Goal: Information Seeking & Learning: Understand process/instructions

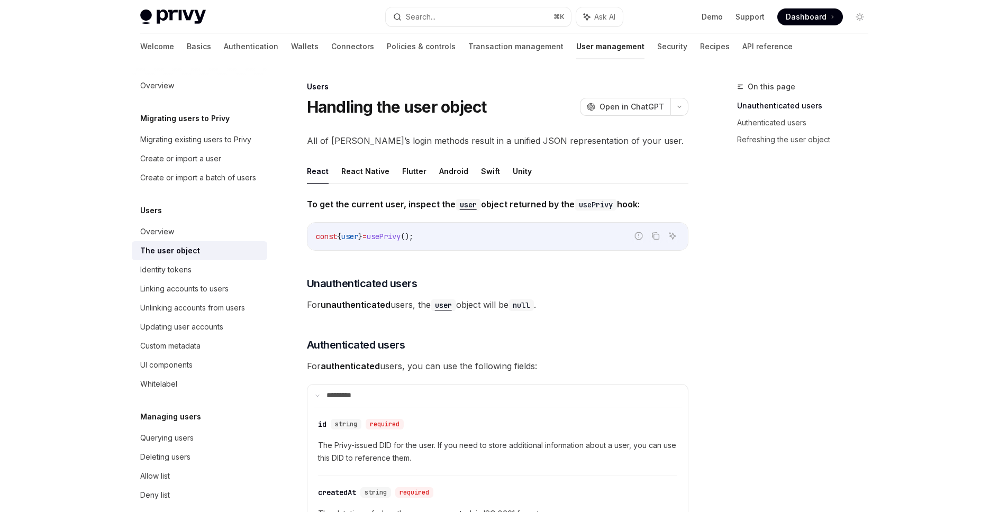
scroll to position [2, 0]
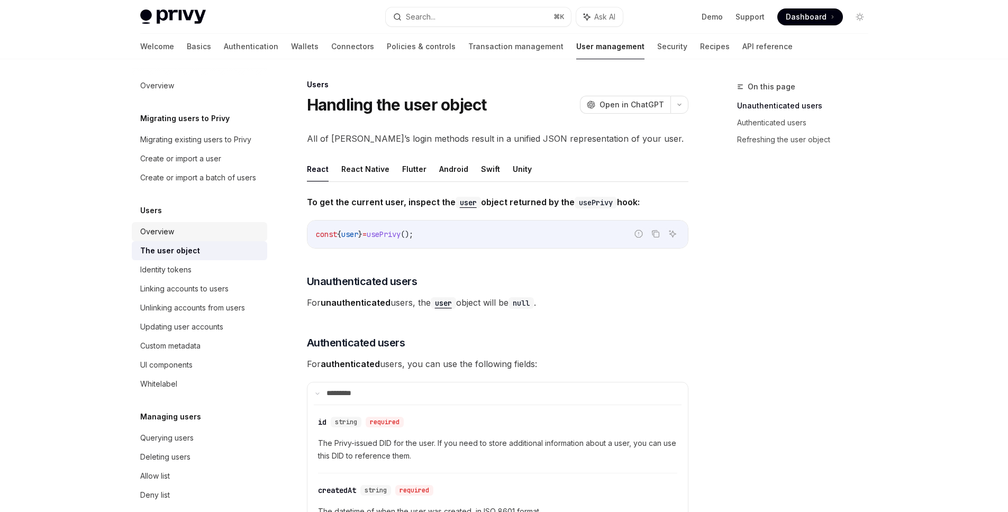
click at [207, 238] on div "Overview" at bounding box center [200, 231] width 121 height 13
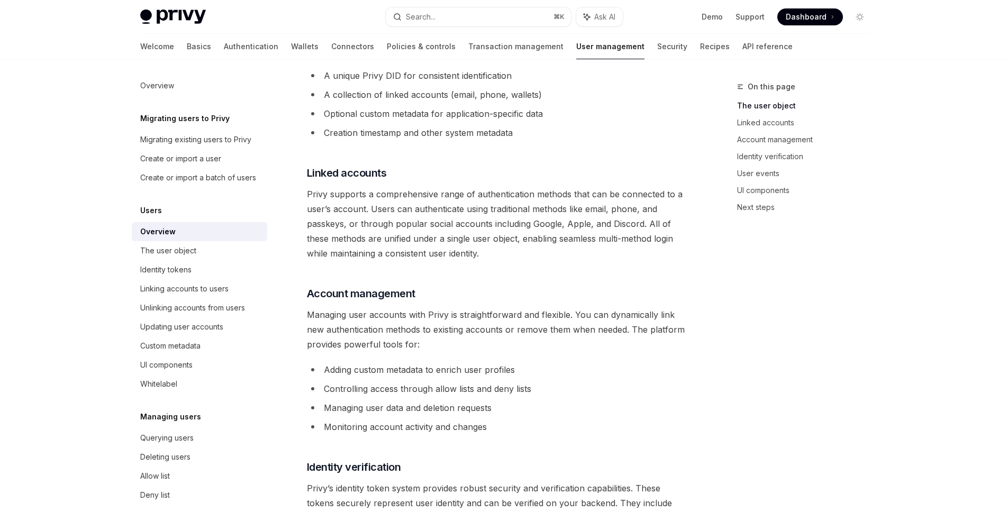
scroll to position [1073, 0]
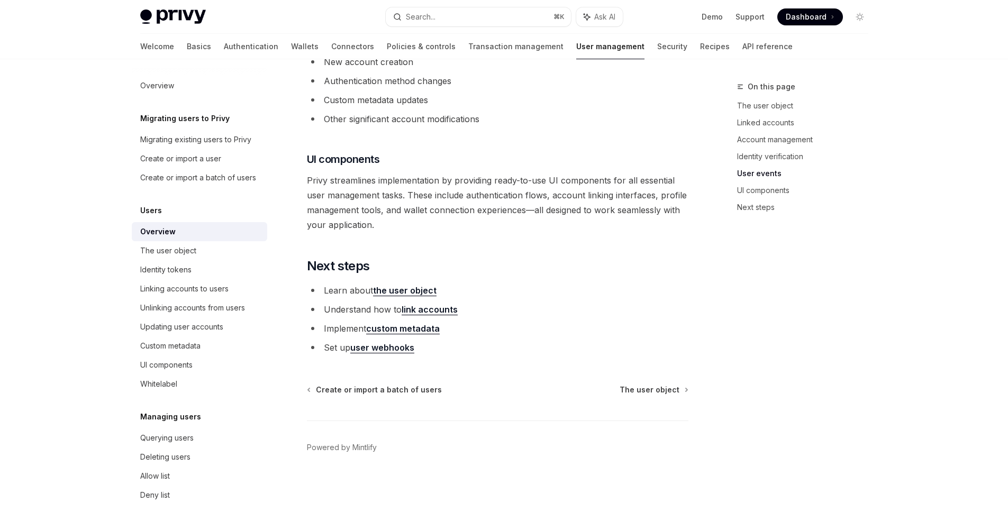
click at [425, 288] on link "the user object" at bounding box center [404, 290] width 63 height 11
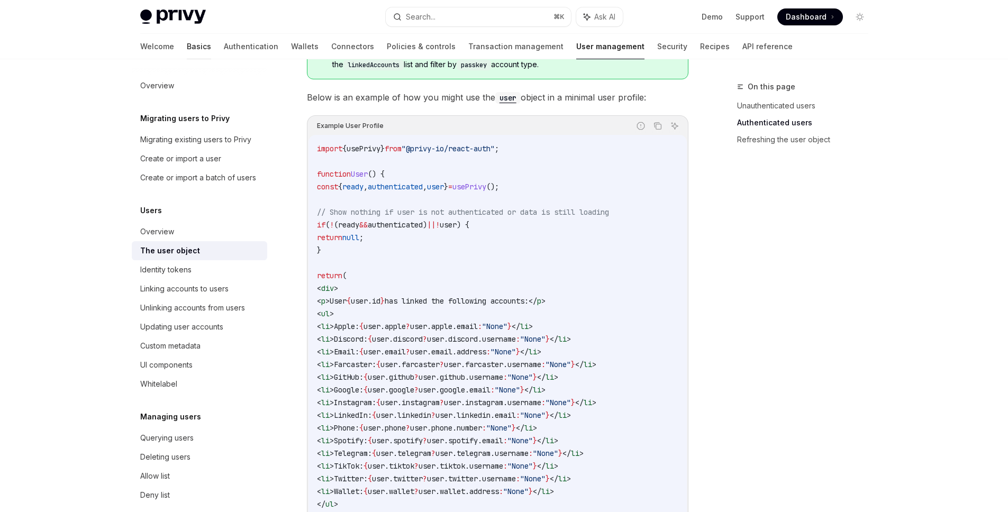
click at [187, 44] on link "Basics" at bounding box center [199, 46] width 24 height 25
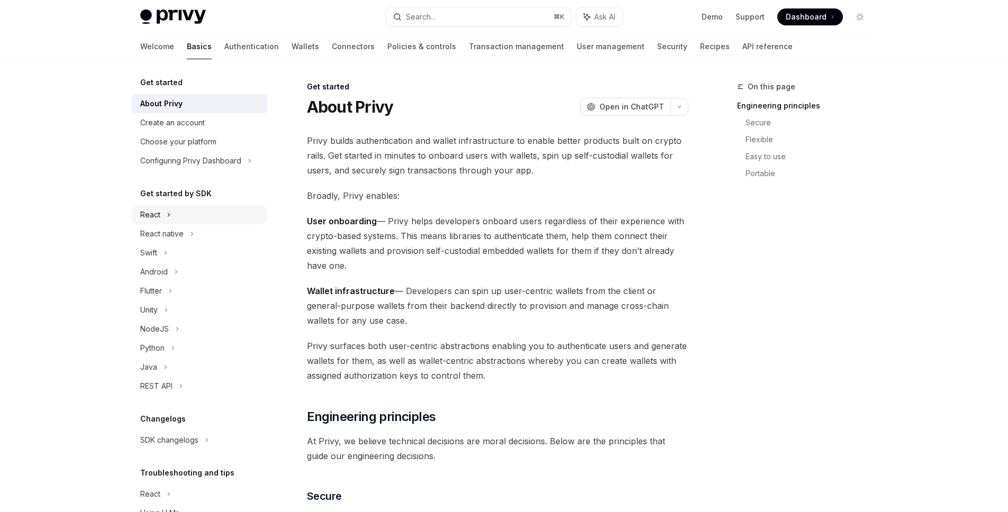
click at [159, 215] on div "React" at bounding box center [150, 214] width 20 height 13
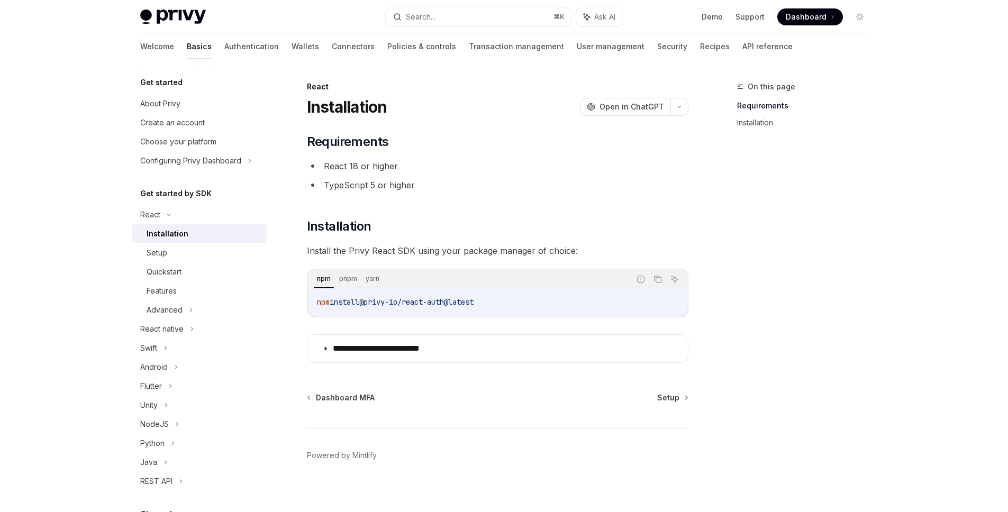
click at [174, 237] on div "Installation" at bounding box center [168, 234] width 42 height 13
drag, startPoint x: 757, startPoint y: 329, endPoint x: 747, endPoint y: 328, distance: 10.6
click at [757, 329] on div "On this page Requirements Installation" at bounding box center [796, 296] width 161 height 432
click at [655, 279] on icon "Copy the contents from the code block" at bounding box center [658, 279] width 8 height 8
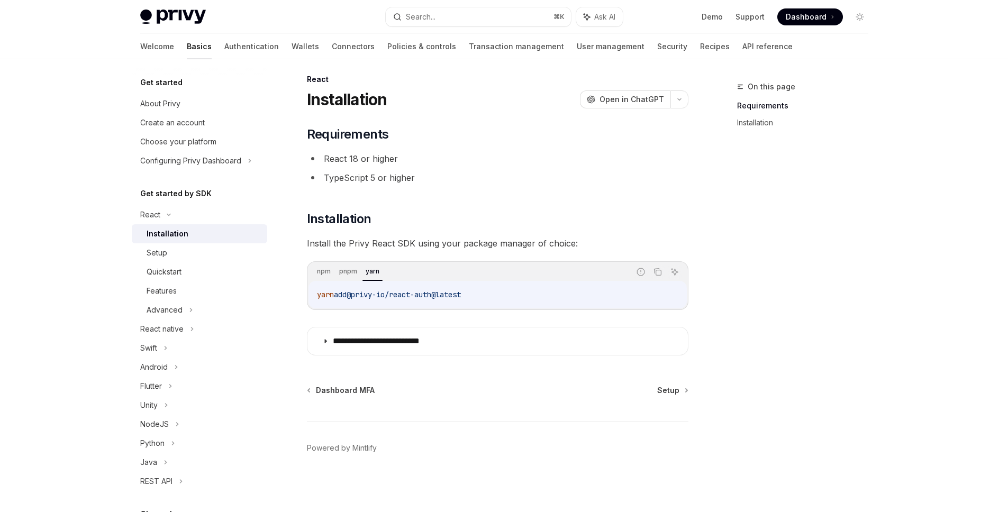
scroll to position [8, 0]
click at [675, 396] on div "Dashboard MFA Setup Powered by [PERSON_NAME]" at bounding box center [498, 449] width 382 height 128
click at [672, 391] on span "Setup" at bounding box center [668, 390] width 22 height 11
type textarea "*"
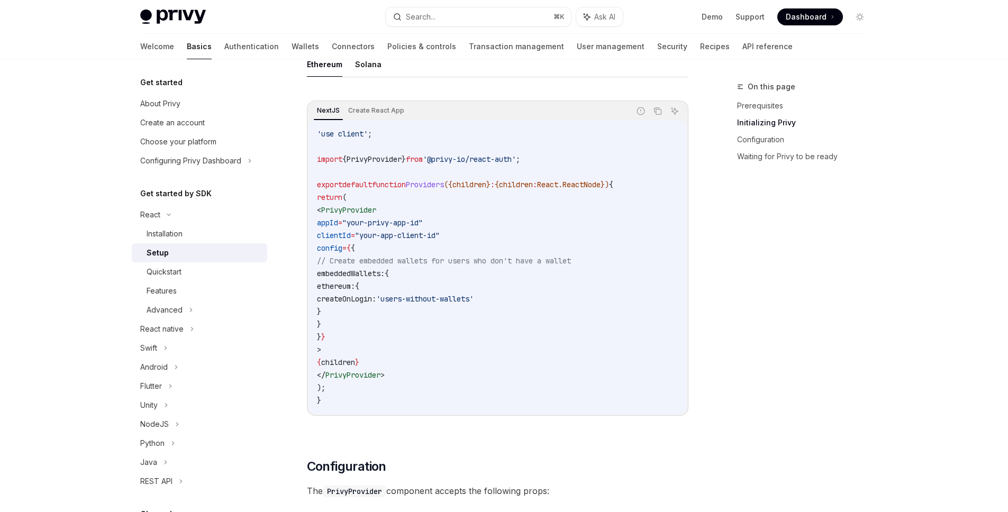
scroll to position [330, 0]
drag, startPoint x: 429, startPoint y: 169, endPoint x: 446, endPoint y: 158, distance: 19.8
click at [429, 169] on code "'use client' ; import { PrivyProvider } from '@privy-io/react-auth' ; export de…" at bounding box center [497, 265] width 361 height 279
drag, startPoint x: 444, startPoint y: 157, endPoint x: 534, endPoint y: 156, distance: 89.4
click at [516, 156] on span "'@privy-io/react-auth'" at bounding box center [469, 158] width 93 height 10
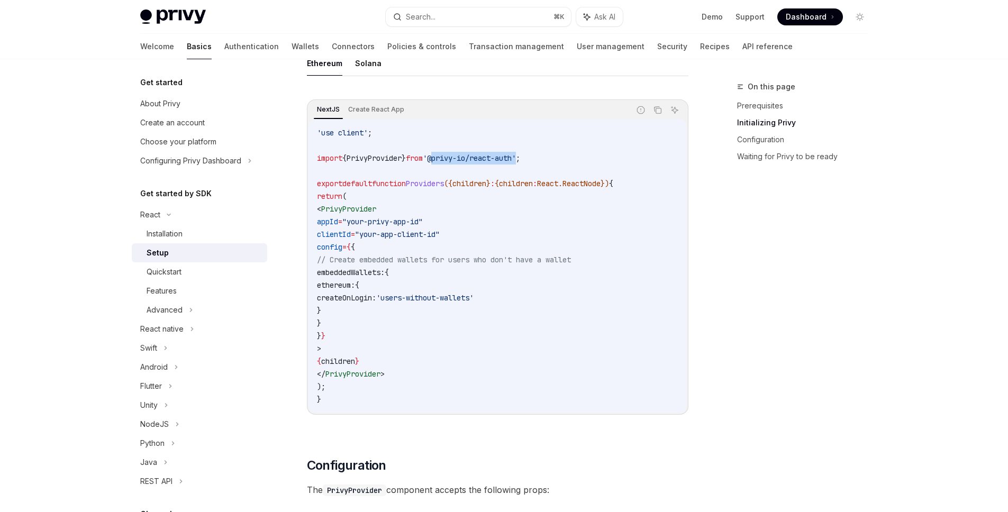
copy span "@privy-io/react-auth"
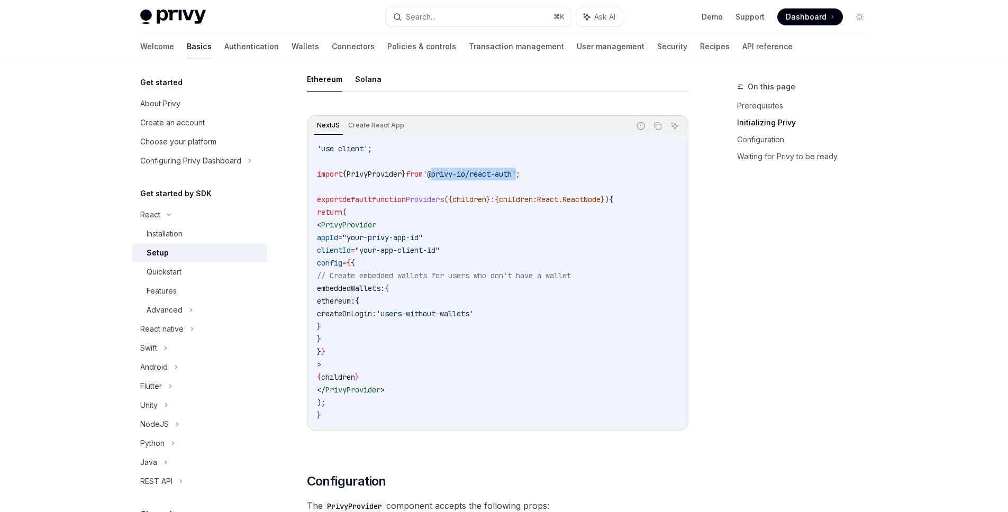
scroll to position [306, 0]
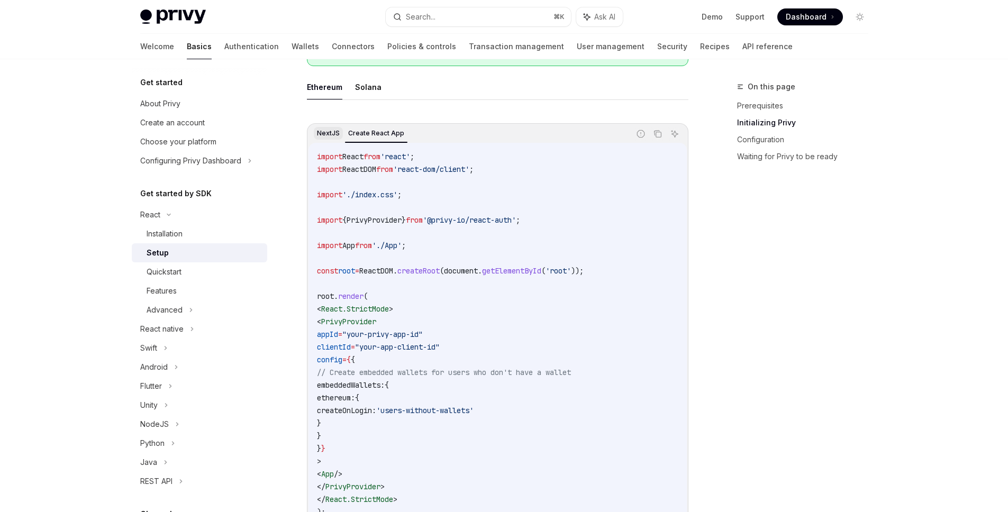
drag, startPoint x: 379, startPoint y: 135, endPoint x: 322, endPoint y: 135, distance: 56.6
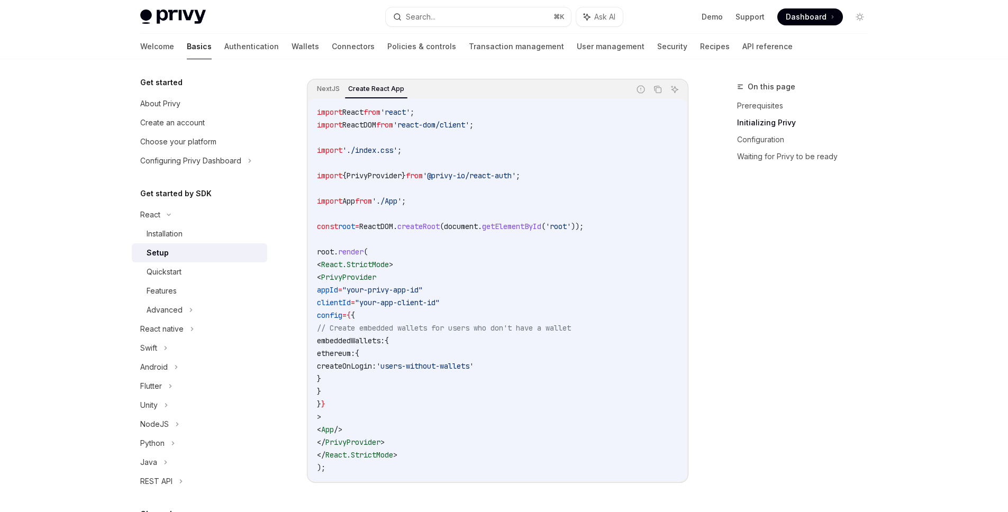
scroll to position [367, 0]
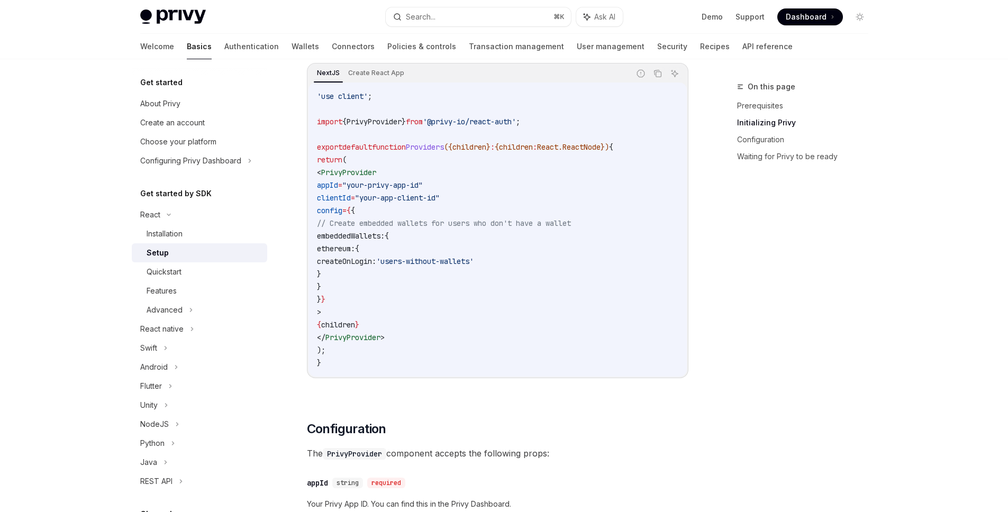
click at [484, 300] on code "'use client' ; import { PrivyProvider } from '@privy-io/react-auth' ; export de…" at bounding box center [497, 229] width 361 height 279
click at [473, 298] on code "'use client' ; import { PrivyProvider } from '@privy-io/react-auth' ; export de…" at bounding box center [497, 229] width 361 height 279
click at [378, 178] on code "'use client' ; import { PrivyProvider } from '@privy-io/react-auth' ; export de…" at bounding box center [497, 229] width 361 height 279
click at [601, 206] on code "'use client' ; import { PrivyProvider } from '@privy-io/react-auth' ; export de…" at bounding box center [497, 229] width 361 height 279
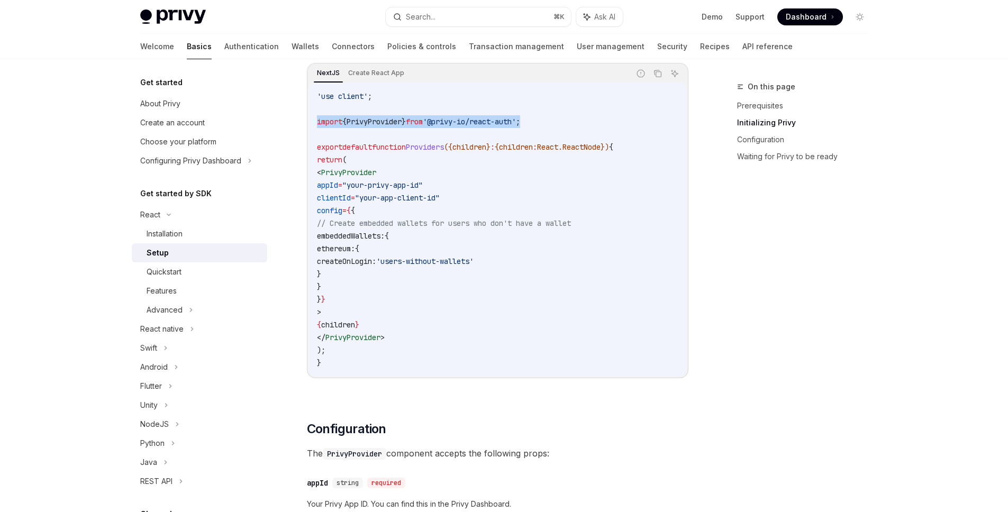
drag, startPoint x: 325, startPoint y: 122, endPoint x: 587, endPoint y: 122, distance: 261.4
click at [587, 122] on code "'use client' ; import { PrivyProvider } from '@privy-io/react-auth' ; export de…" at bounding box center [497, 229] width 361 height 279
copy span "import { PrivyProvider } from '@privy-io/react-auth' ;"
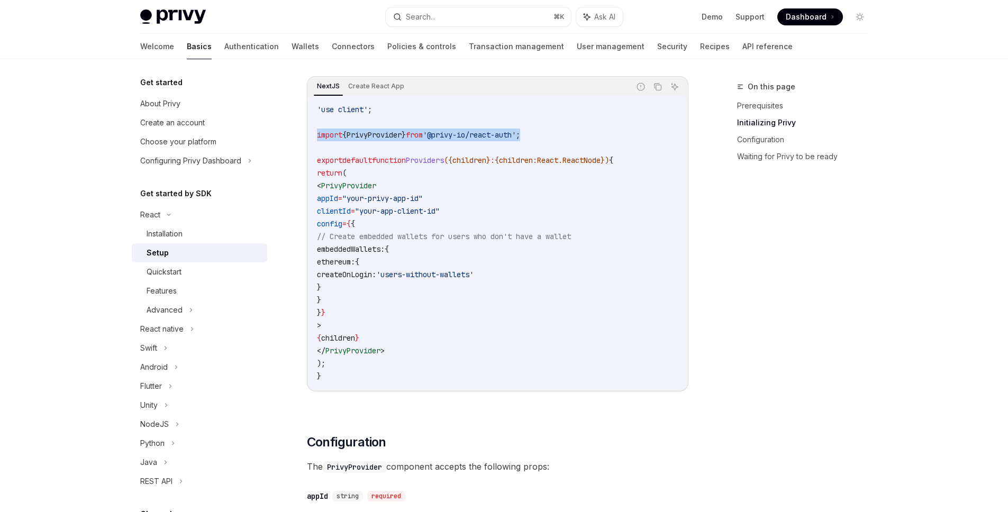
scroll to position [353, 0]
click at [516, 132] on span "'@privy-io/react-auth'" at bounding box center [469, 136] width 93 height 10
drag, startPoint x: 526, startPoint y: 132, endPoint x: 306, endPoint y: 133, distance: 219.6
click at [307, 133] on div "NextJS Create React App Report incorrect code Copy Ask AI 'use client' ; import…" at bounding box center [498, 234] width 382 height 315
copy span "import { PrivyProvider } from '@privy-io/react-auth' ;"
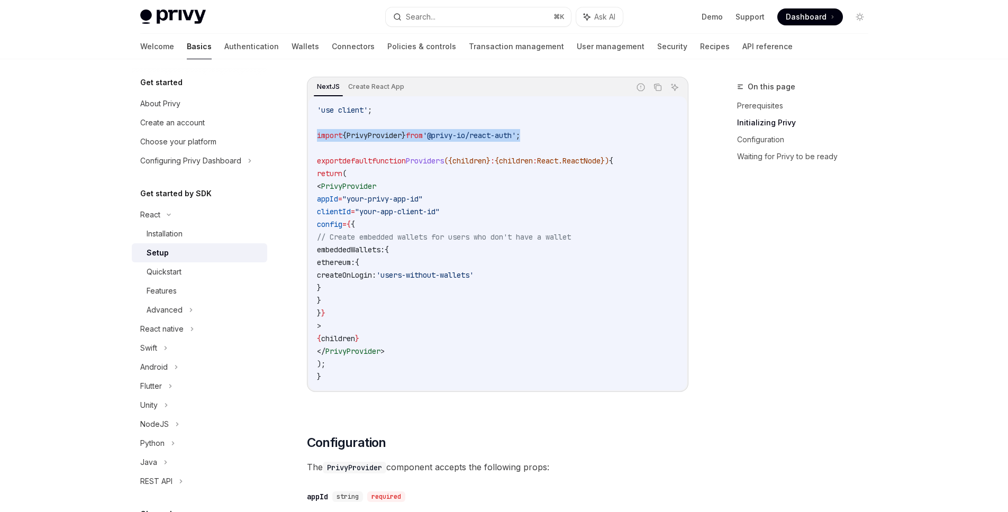
drag, startPoint x: 335, startPoint y: 186, endPoint x: 593, endPoint y: 352, distance: 306.2
click at [421, 350] on code "'use client' ; import { PrivyProvider } from '@privy-io/react-auth' ; export de…" at bounding box center [497, 243] width 361 height 279
copy code "< PrivyProvider appId = "your-privy-app-id" clientId = "your-app-client-id" con…"
click at [811, 20] on span "Dashboard" at bounding box center [806, 17] width 41 height 11
